Goal: Task Accomplishment & Management: Manage account settings

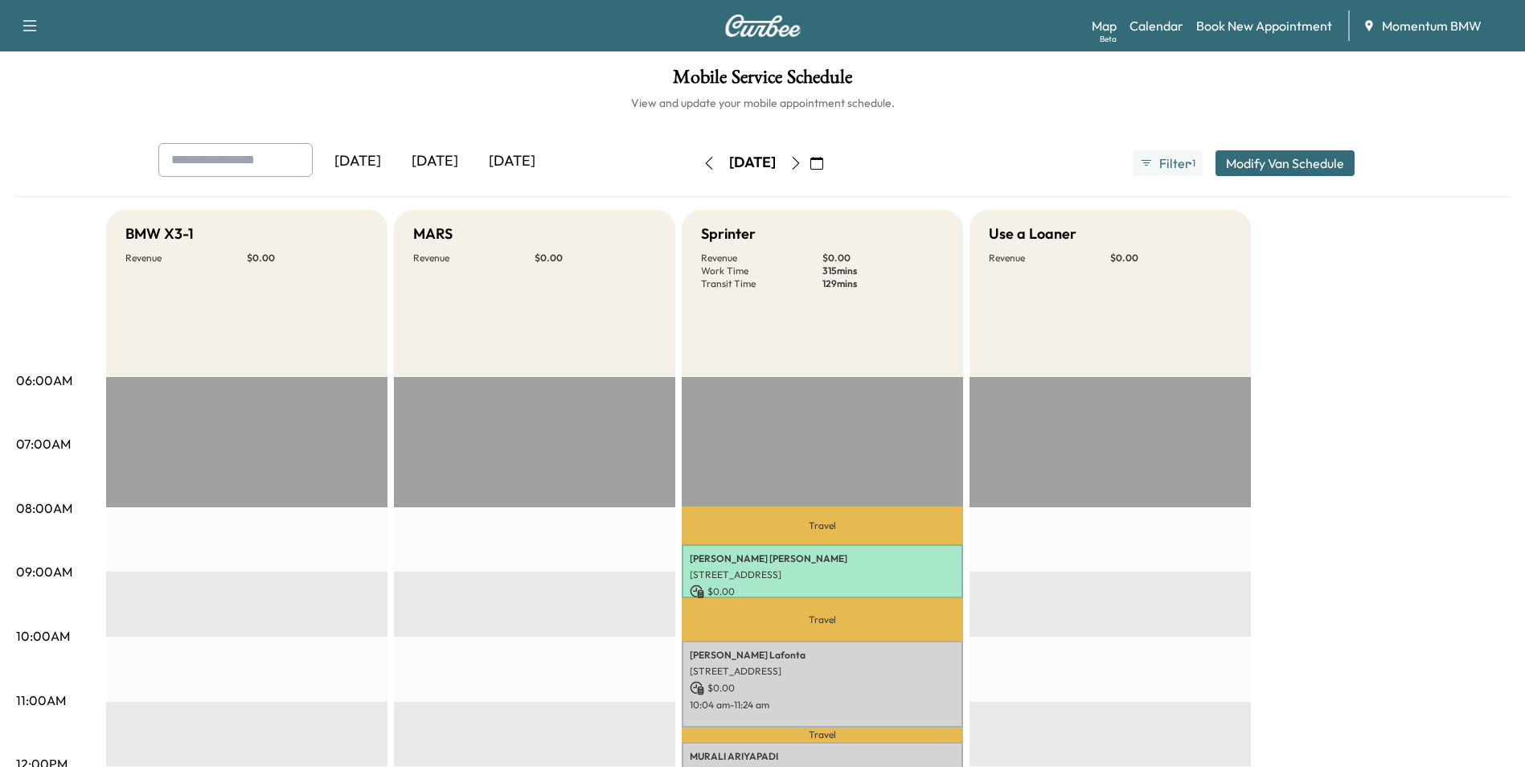
click at [823, 162] on icon "button" at bounding box center [817, 163] width 13 height 13
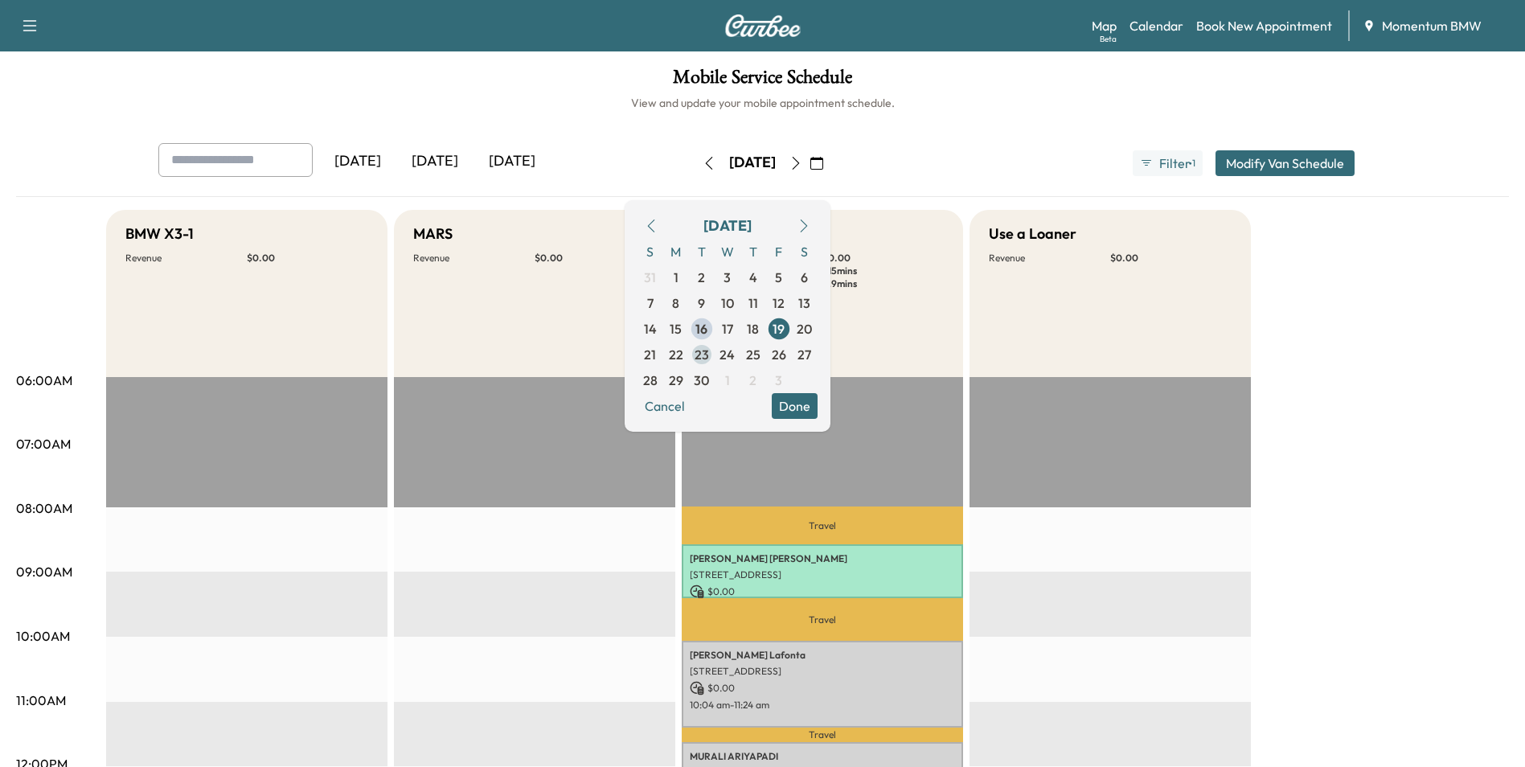
click at [709, 351] on span "23" at bounding box center [702, 354] width 14 height 19
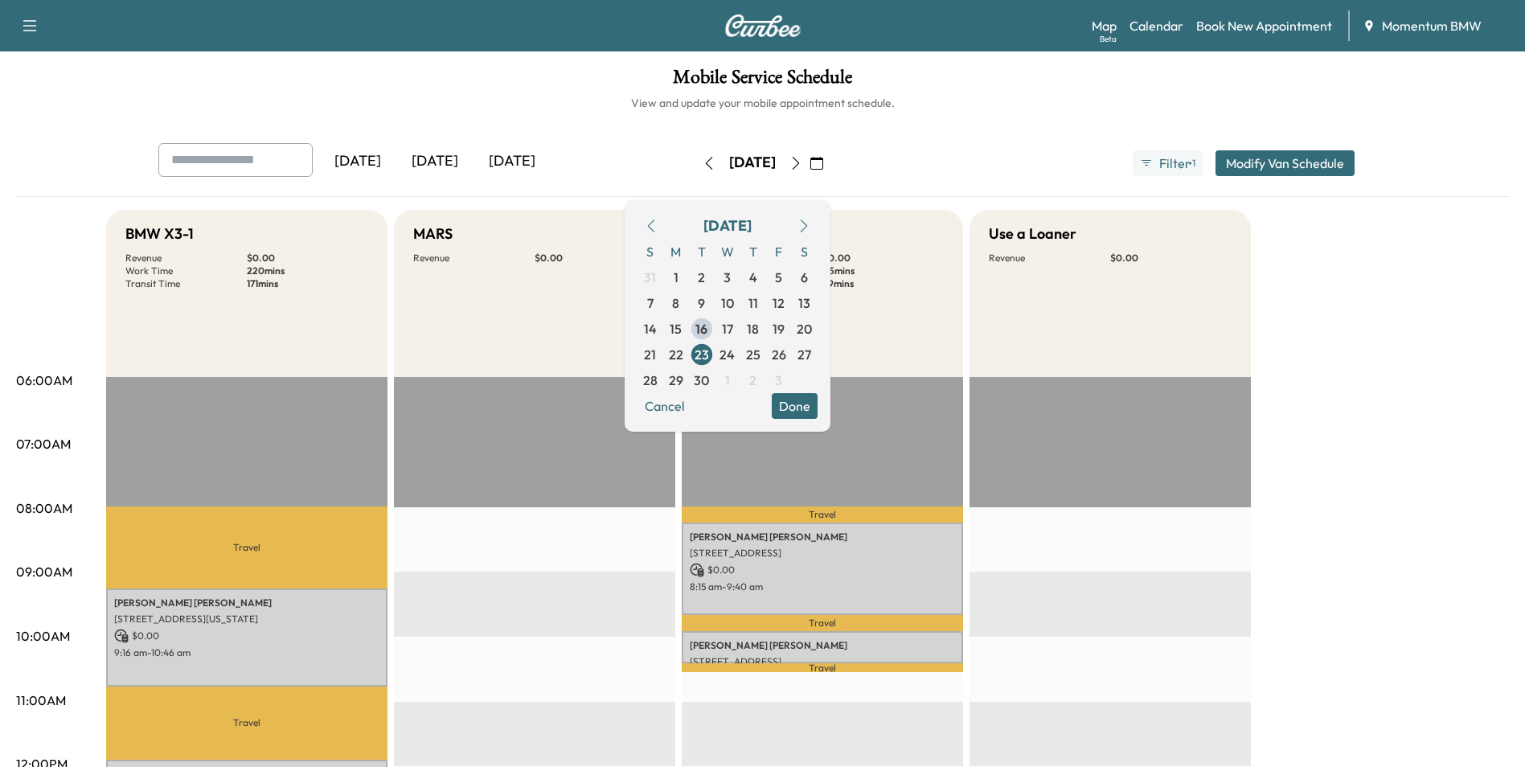
click at [802, 164] on icon "button" at bounding box center [796, 163] width 13 height 13
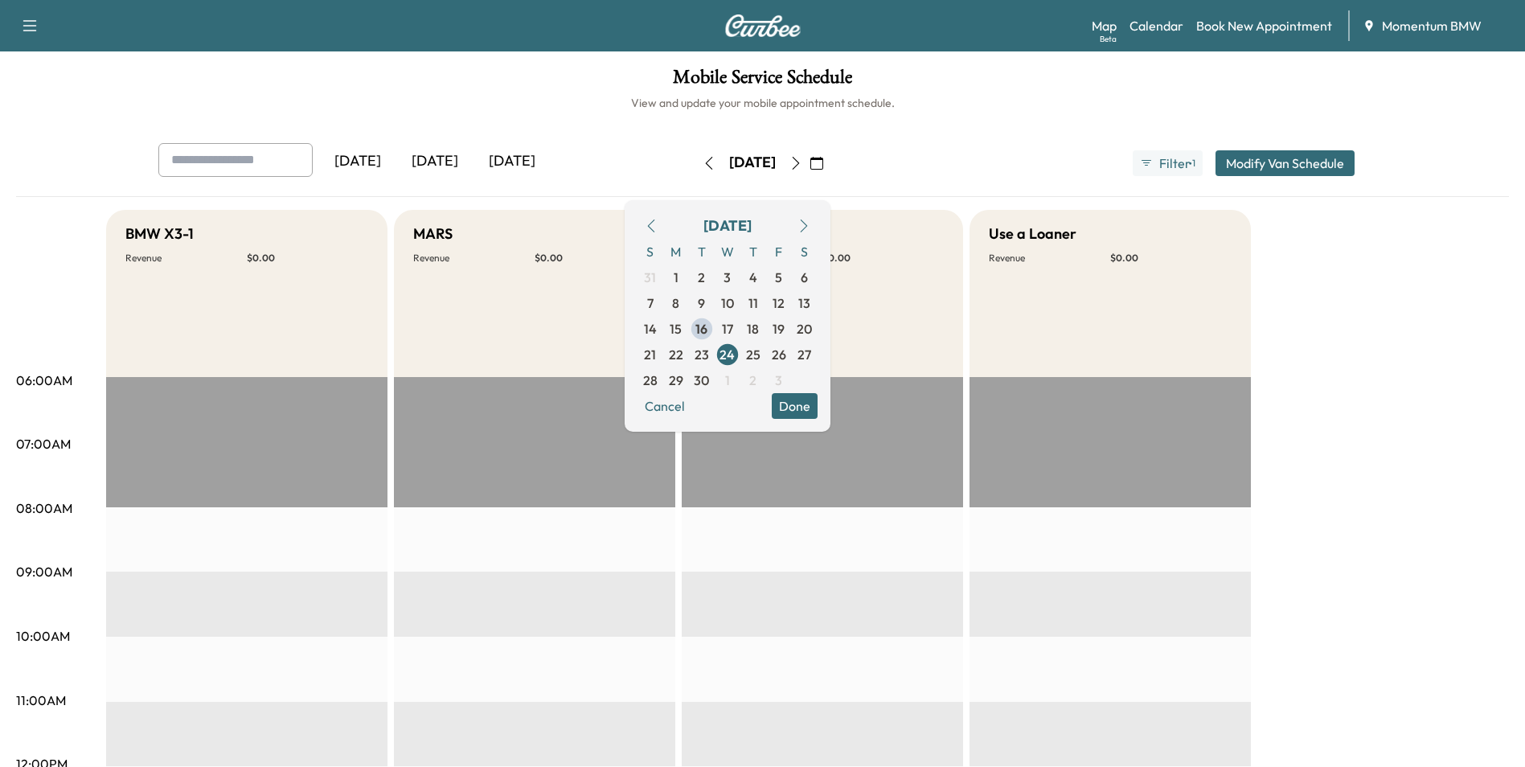
click at [705, 167] on icon "button" at bounding box center [708, 163] width 7 height 13
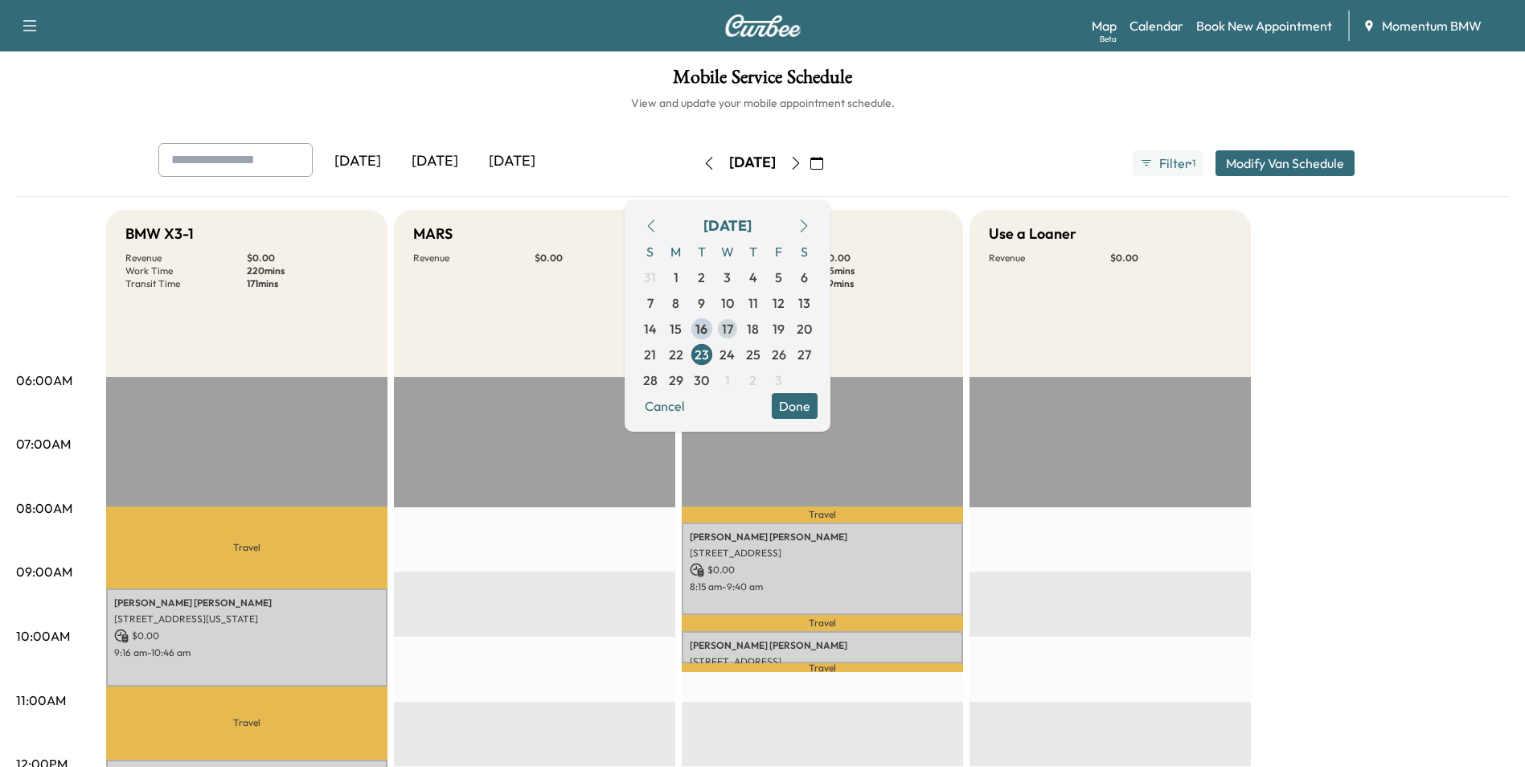
click at [733, 325] on span "17" at bounding box center [727, 328] width 11 height 19
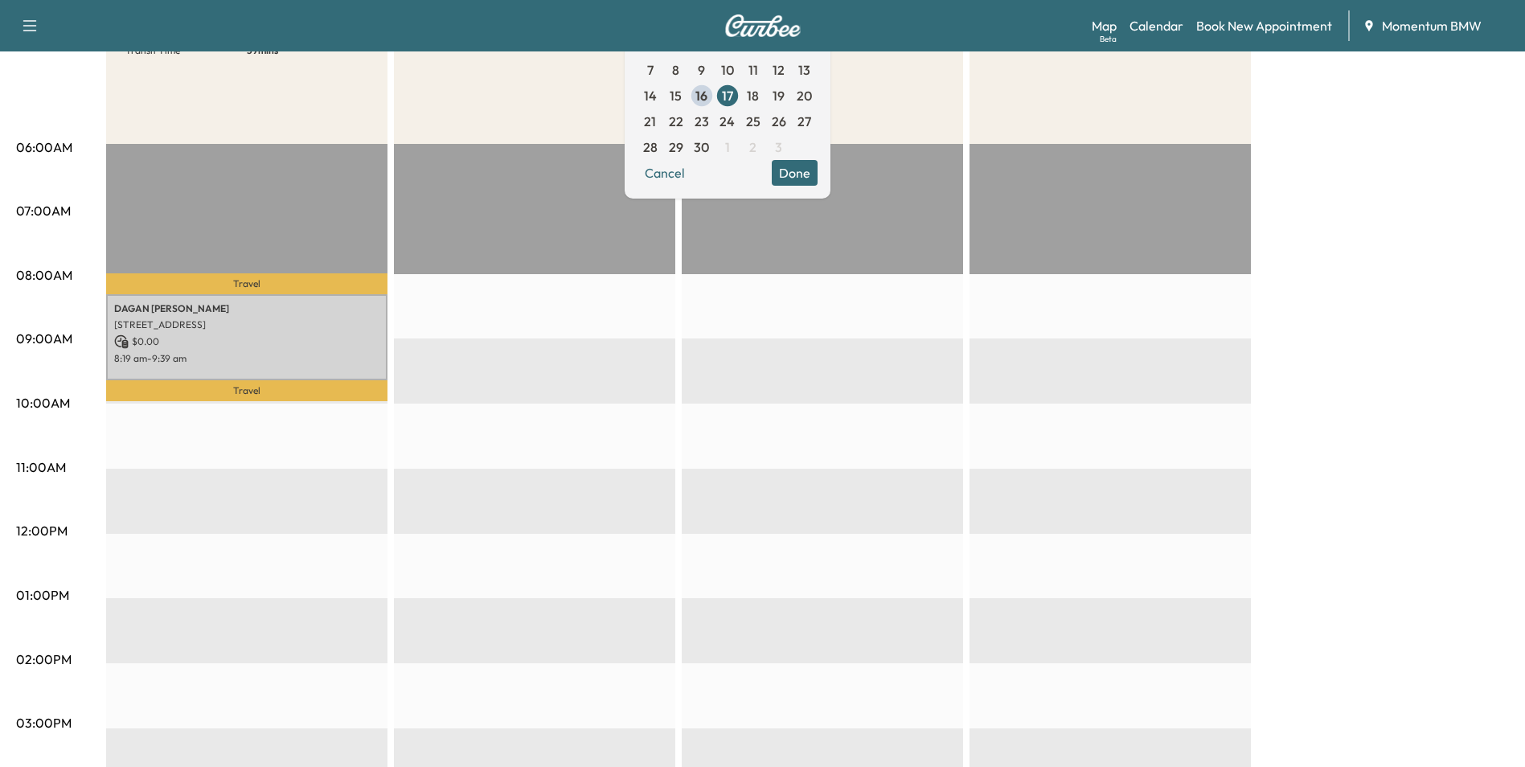
scroll to position [241, 0]
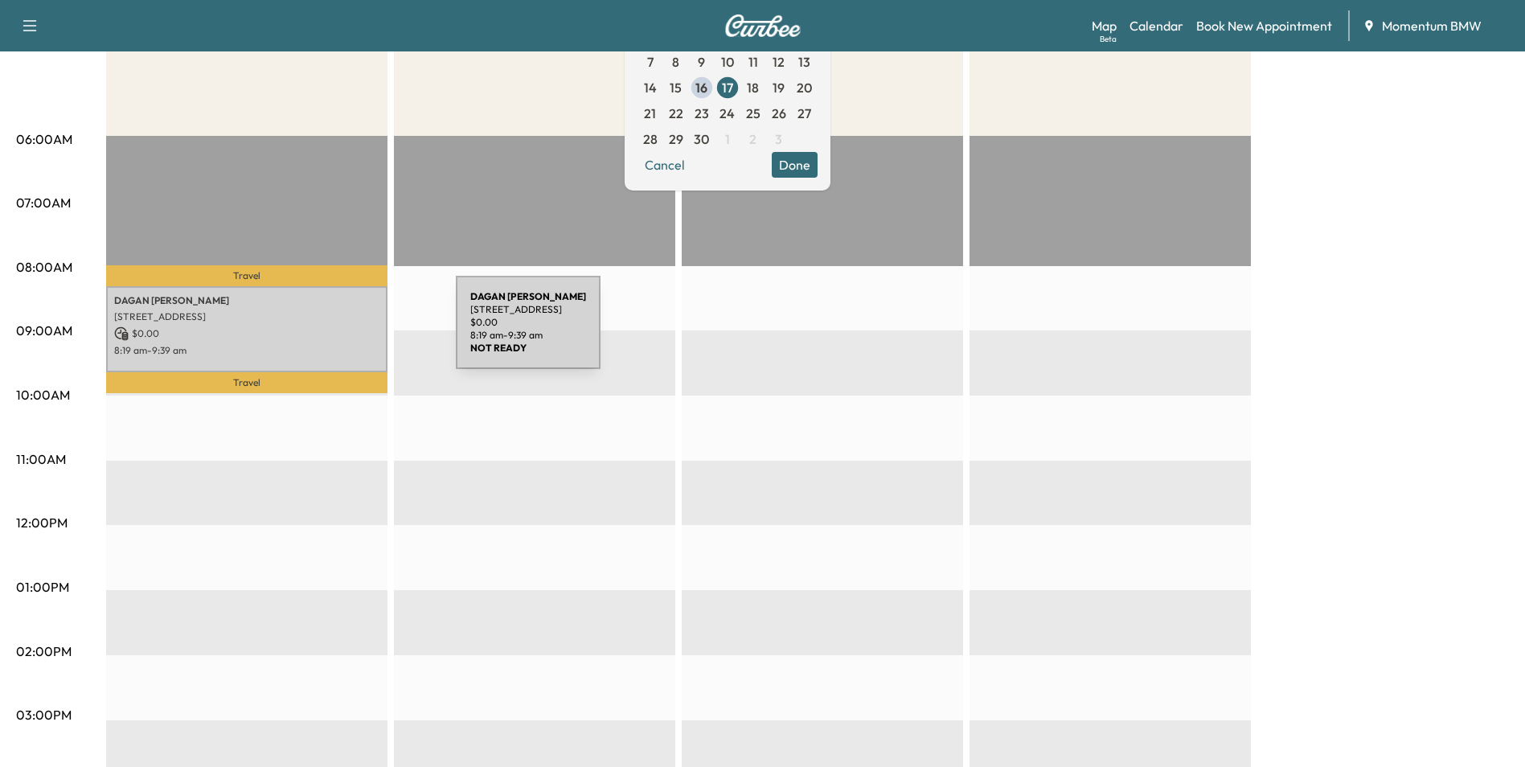
click at [335, 332] on p "$ 0.00" at bounding box center [246, 333] width 265 height 14
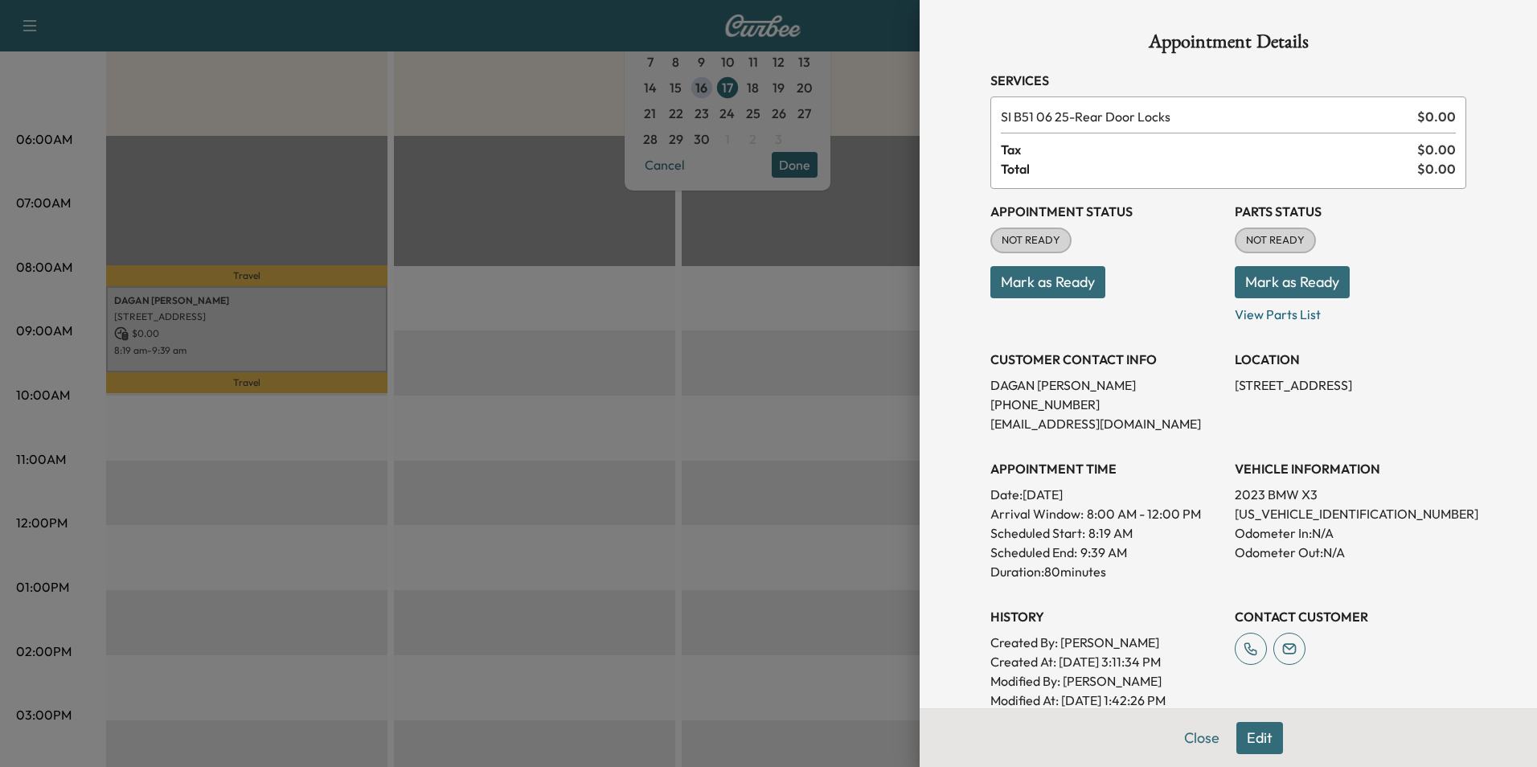
click at [1052, 285] on button "Mark as Ready" at bounding box center [1048, 282] width 115 height 32
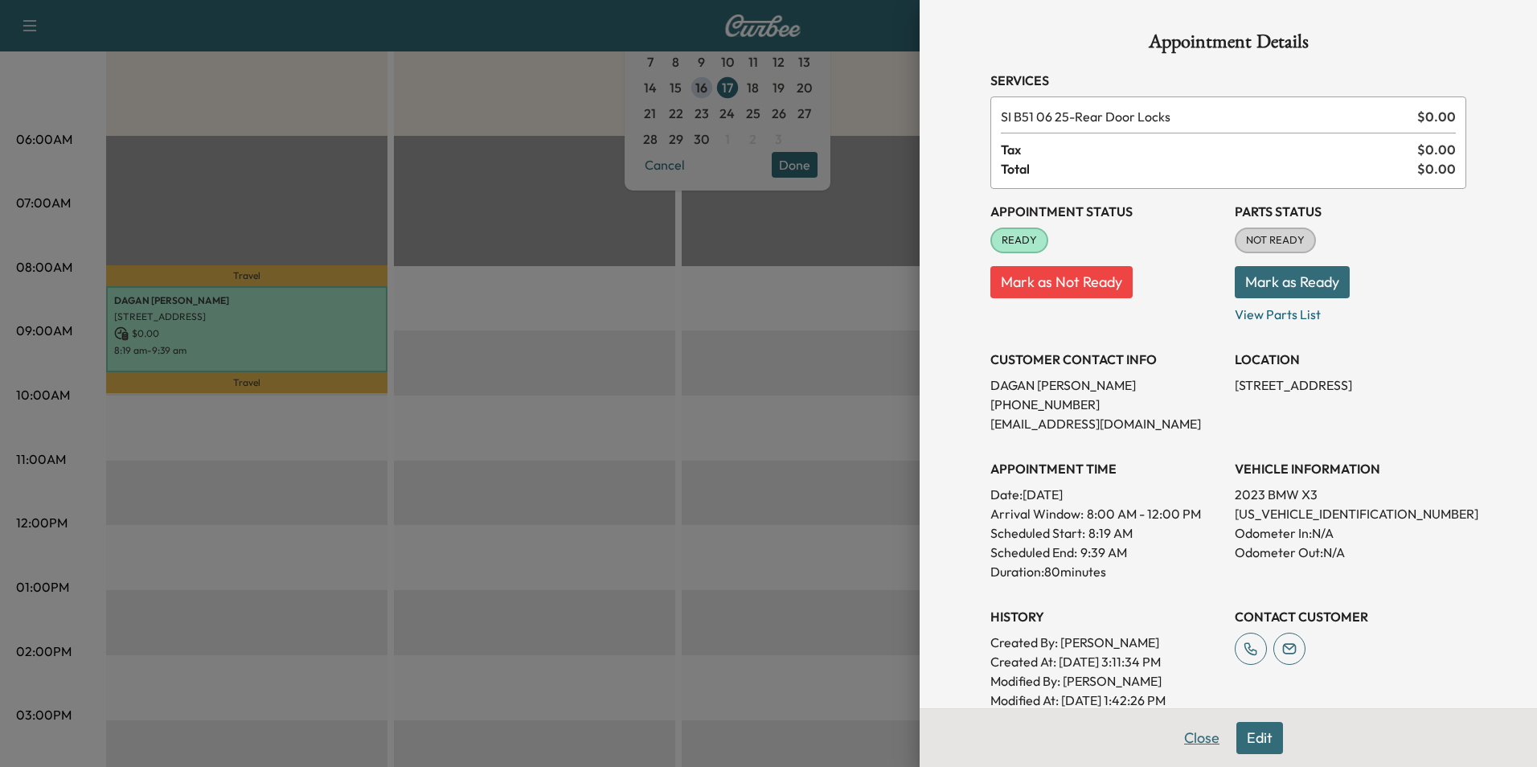
click at [1180, 736] on button "Close" at bounding box center [1202, 738] width 56 height 32
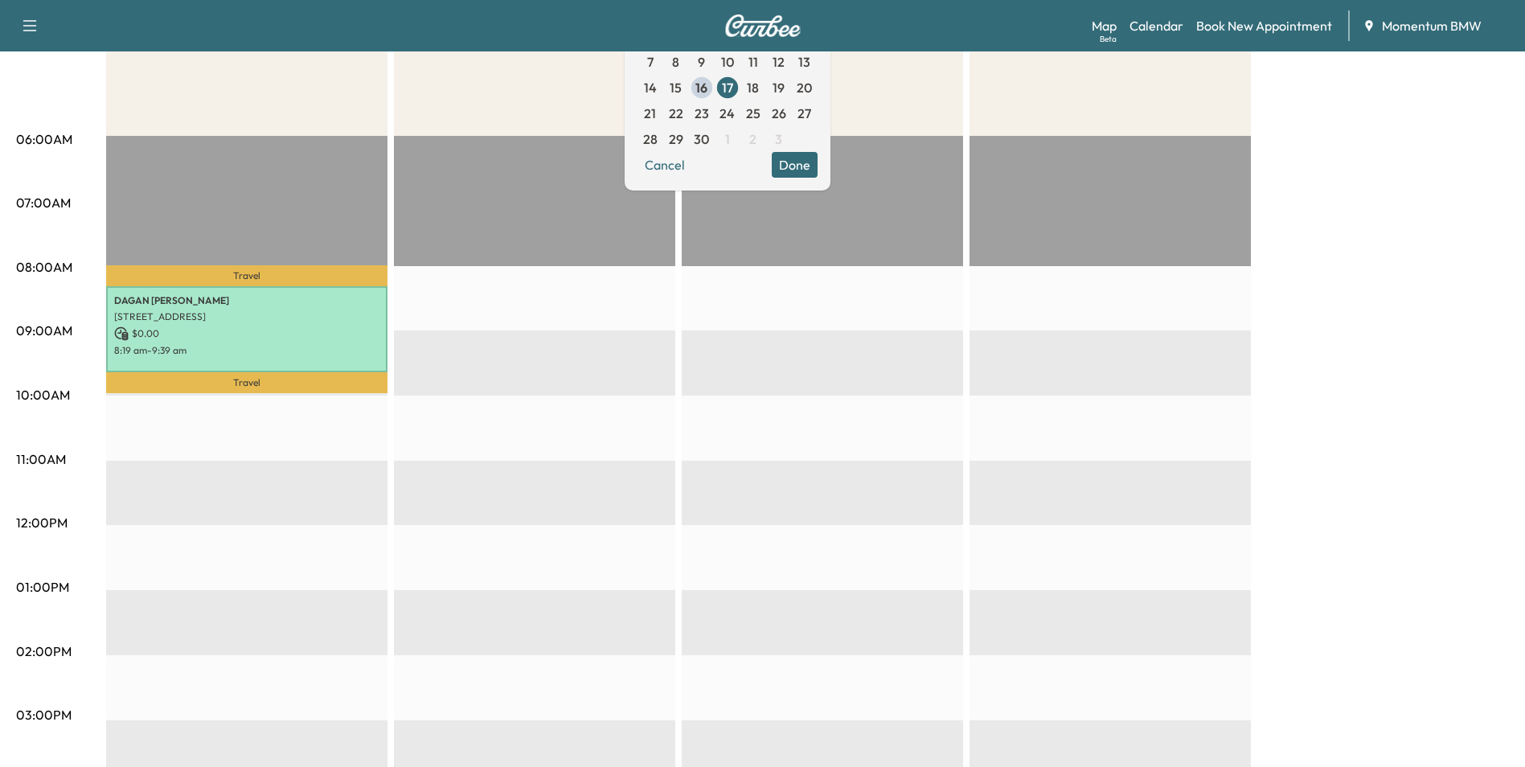
click at [845, 224] on div "EST Start" at bounding box center [822, 655] width 281 height 1039
click at [818, 166] on button "Done" at bounding box center [795, 165] width 46 height 26
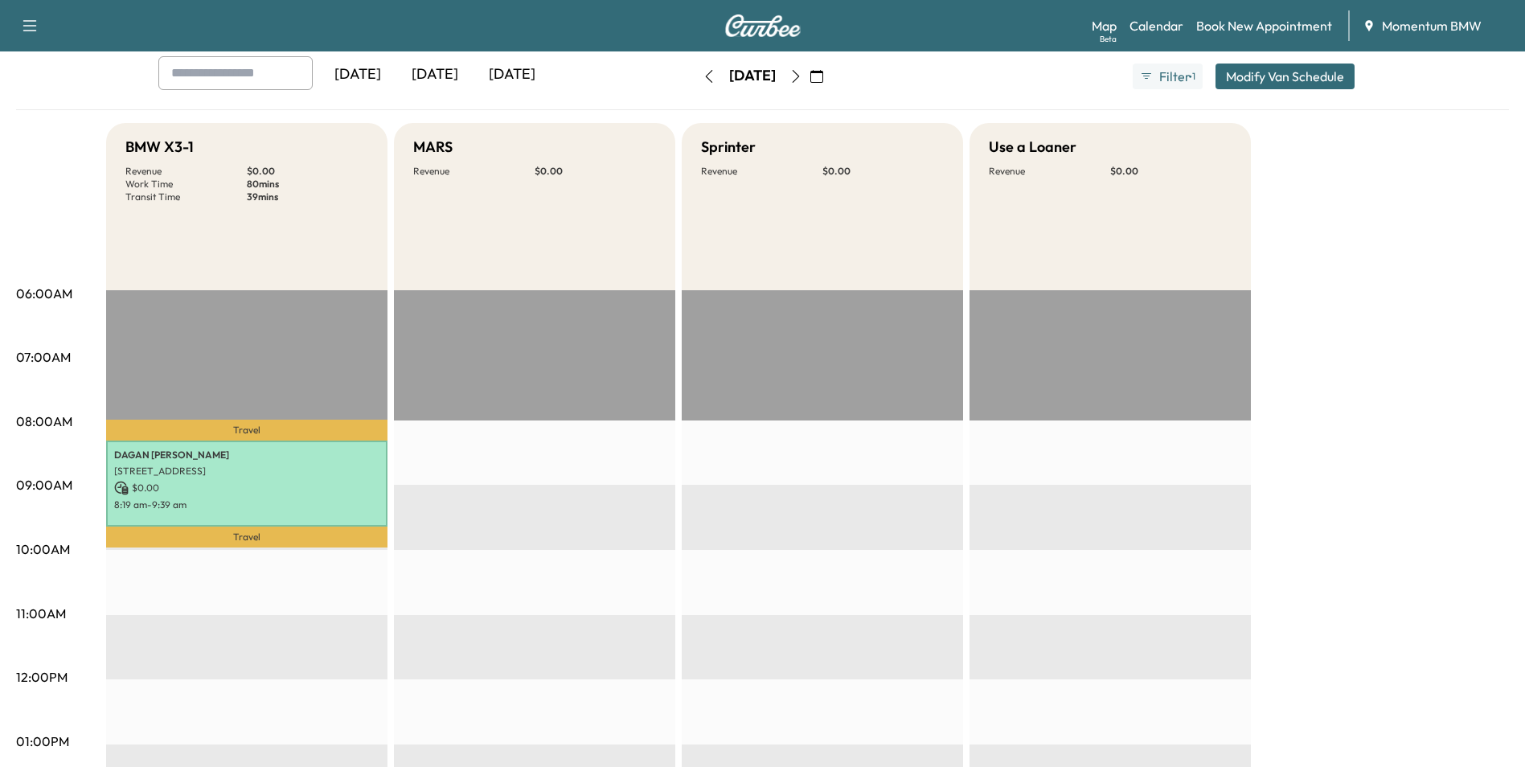
scroll to position [0, 0]
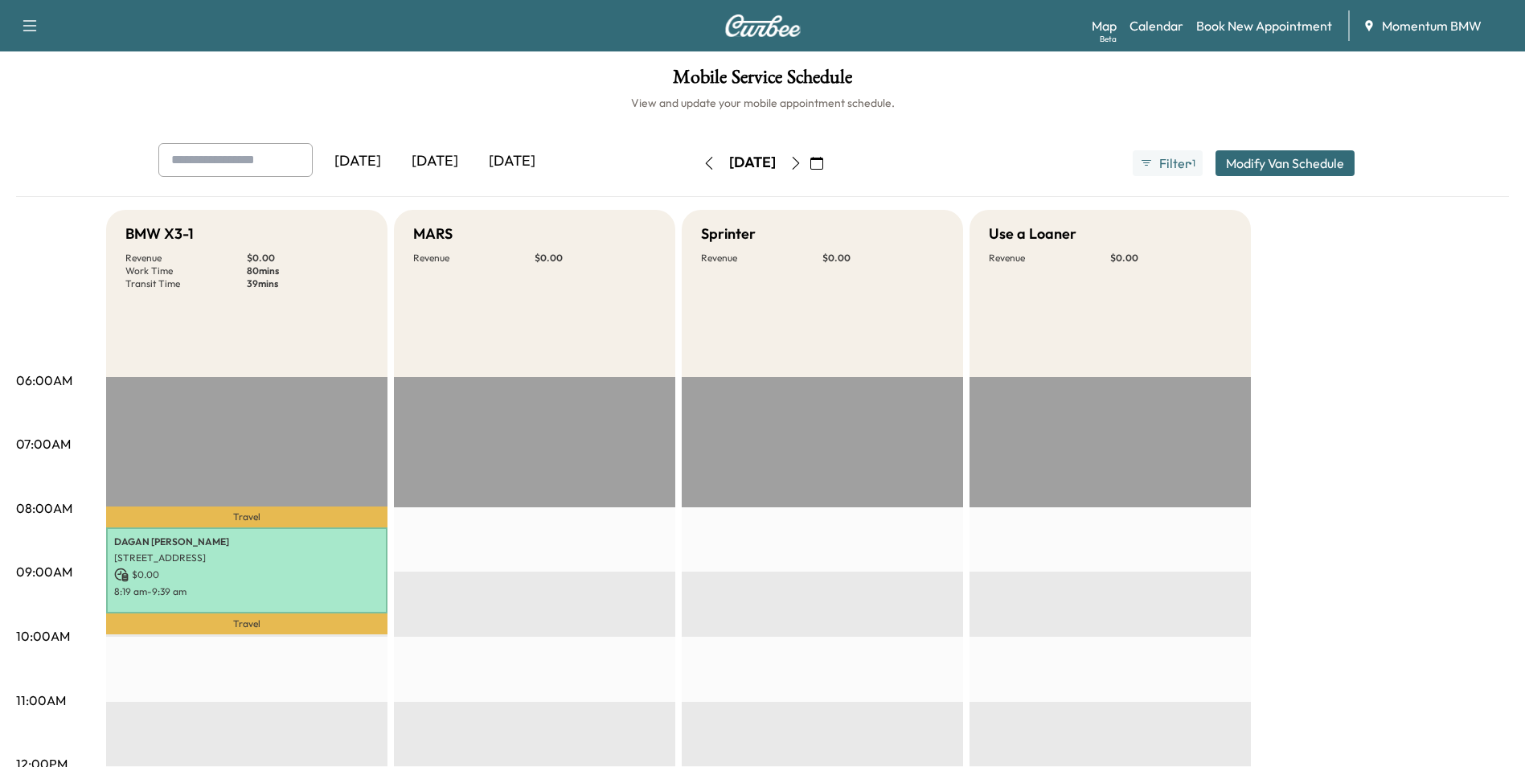
click at [802, 162] on icon "button" at bounding box center [796, 163] width 13 height 13
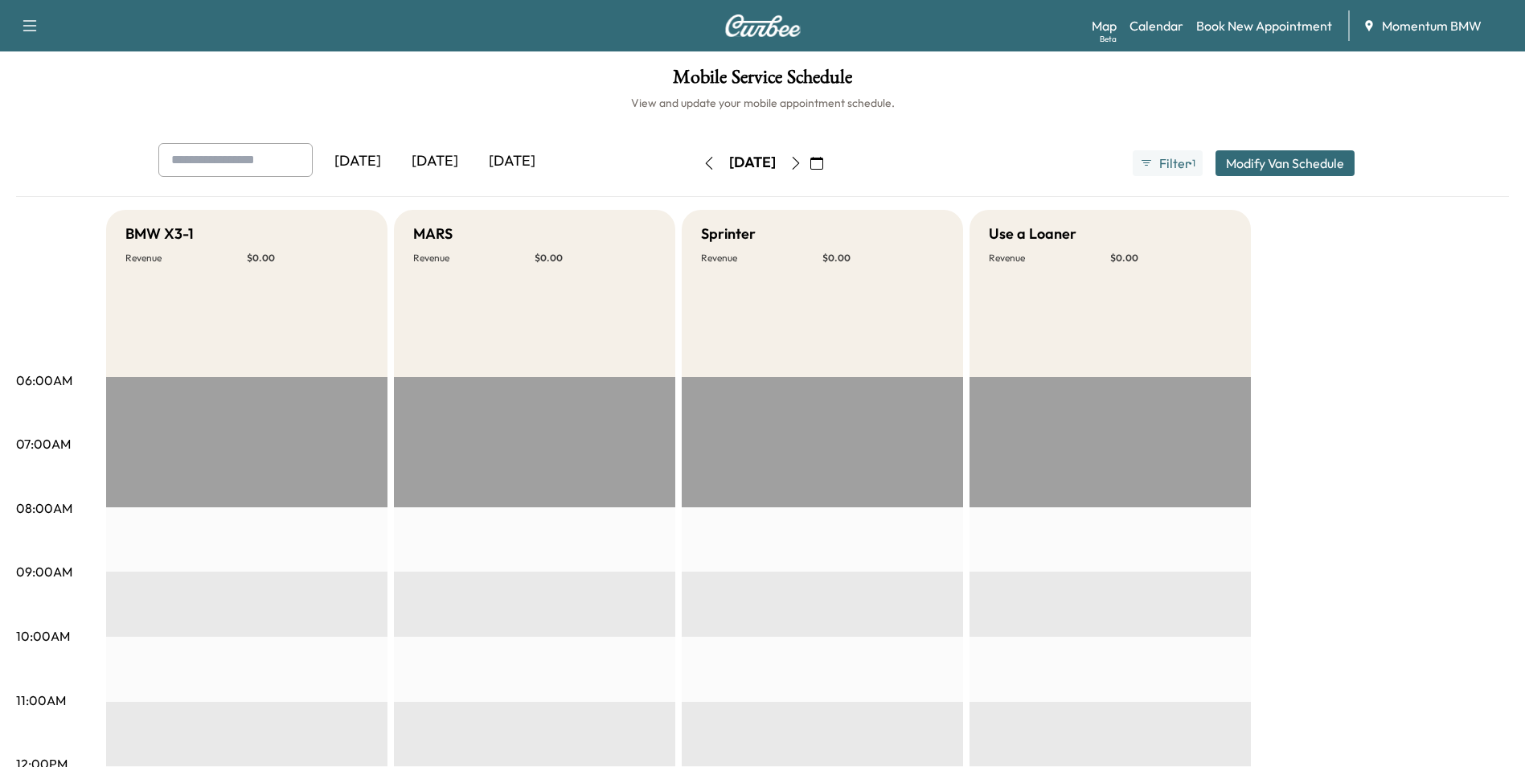
click at [802, 166] on icon "button" at bounding box center [796, 163] width 13 height 13
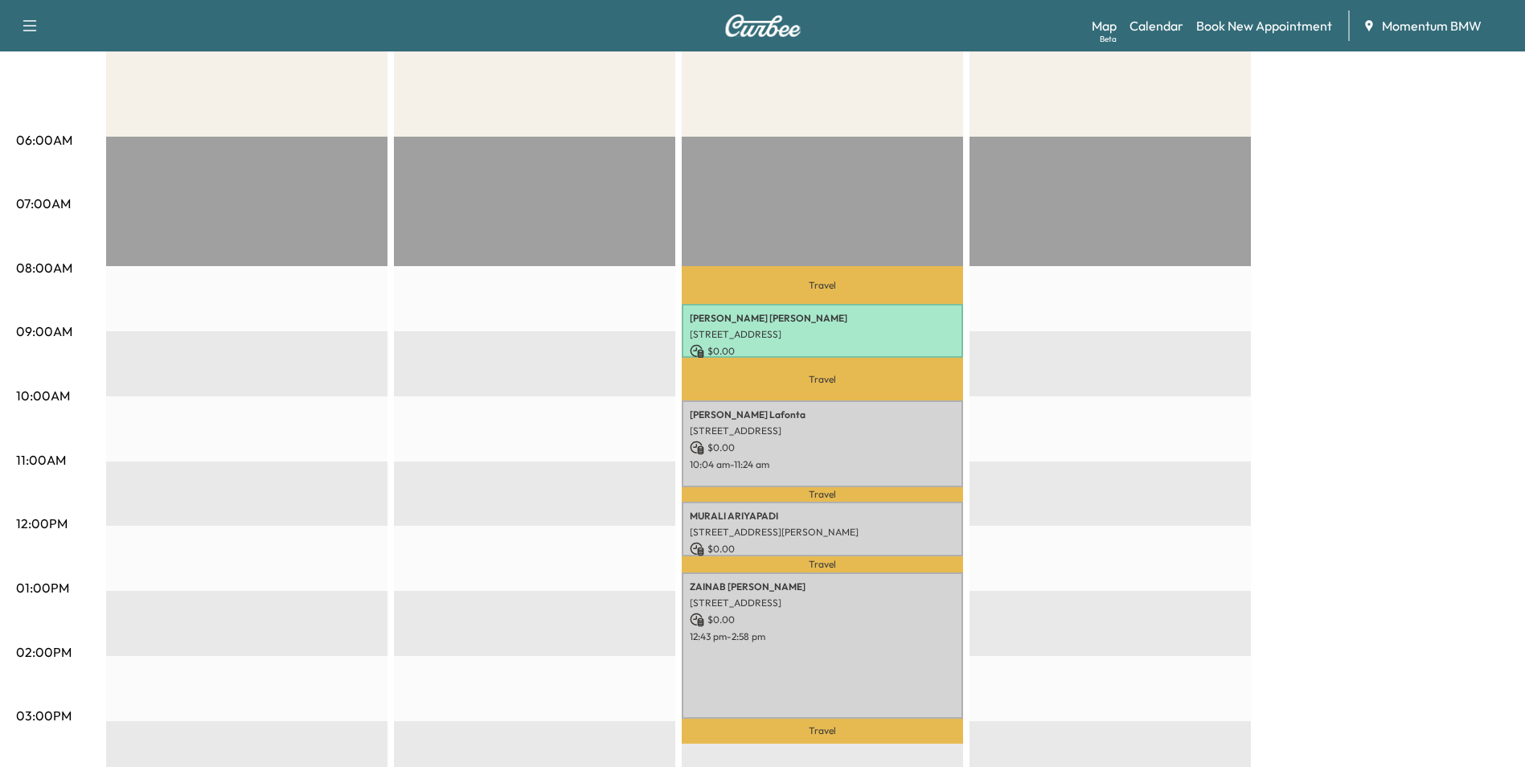
scroll to position [241, 0]
